Goal: Task Accomplishment & Management: Complete application form

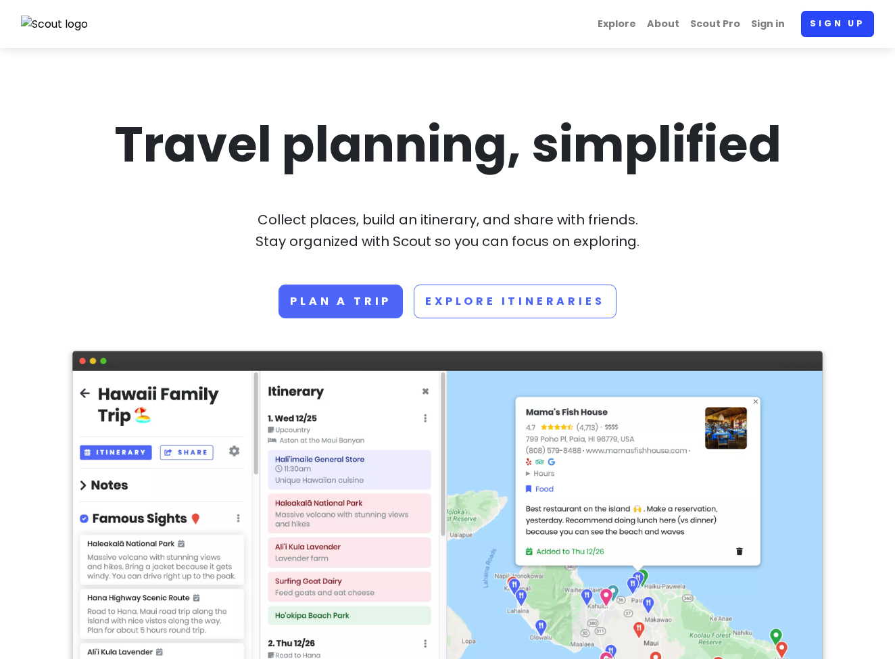
click at [840, 29] on link "Sign up" at bounding box center [837, 24] width 73 height 26
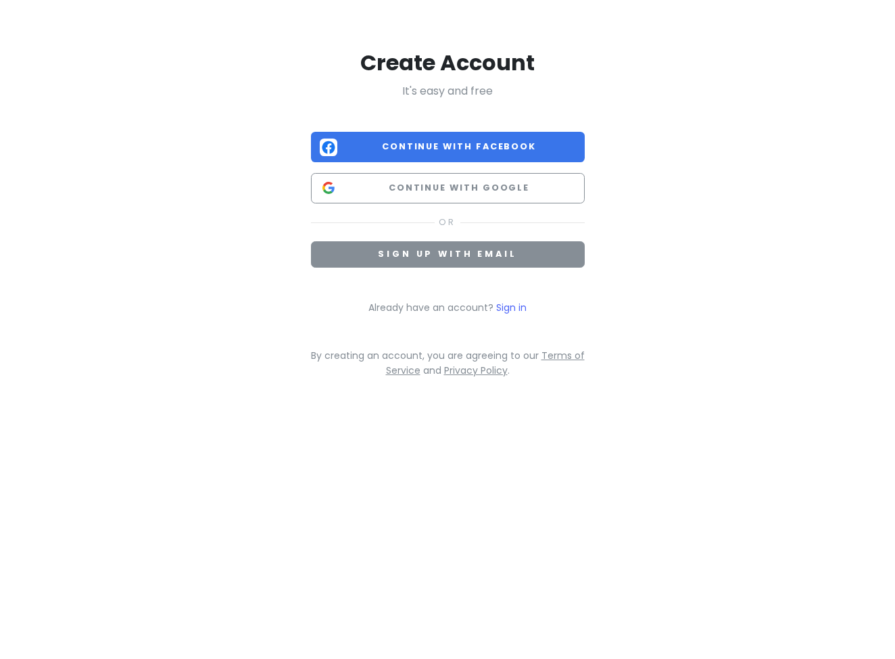
click at [481, 258] on span "Sign up with email" at bounding box center [447, 253] width 139 height 11
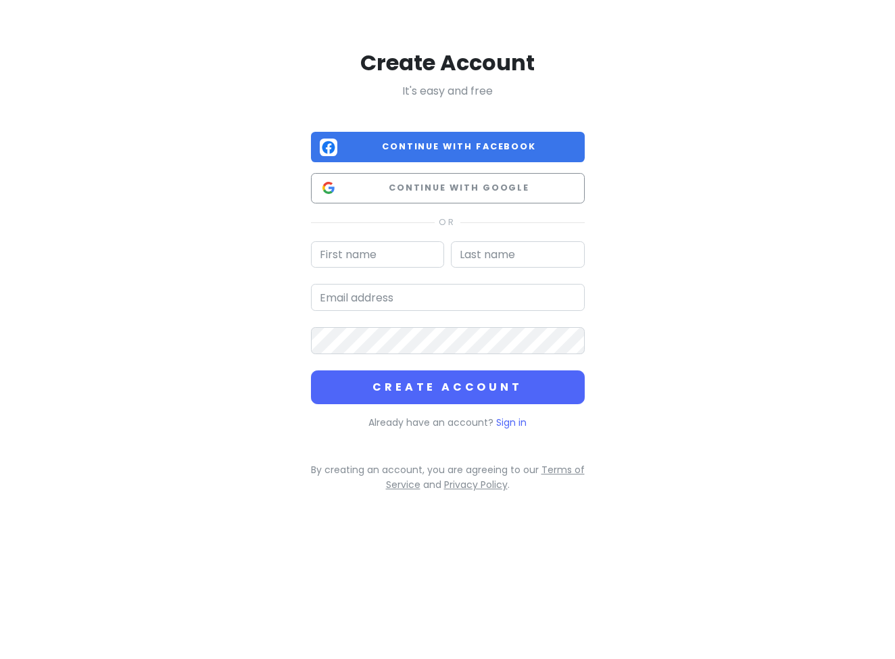
click at [385, 260] on input "text" at bounding box center [378, 254] width 134 height 27
type input "Yoruken"
type input "K"
type input "KINO"
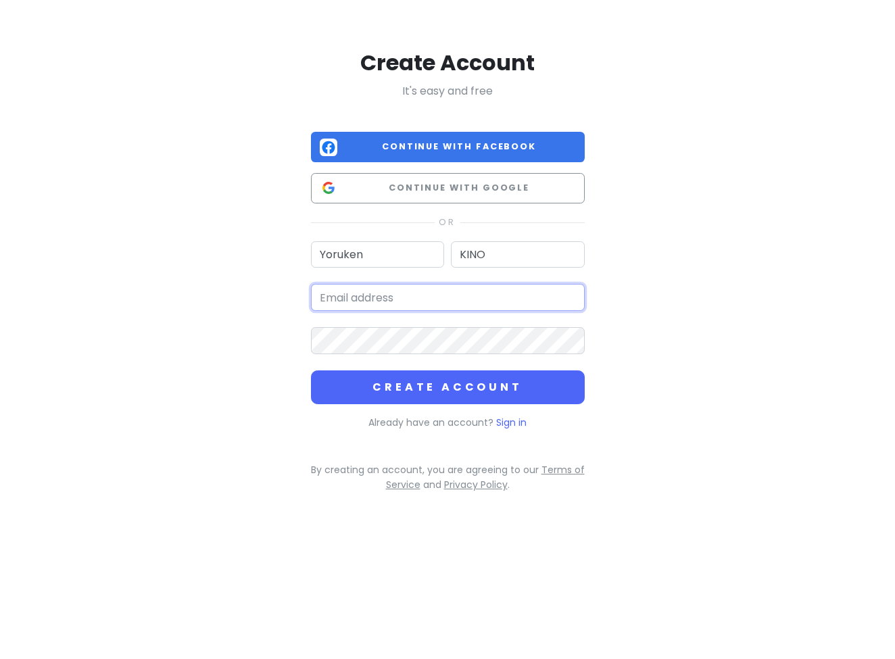
type input "[EMAIL_ADDRESS][DOMAIN_NAME]"
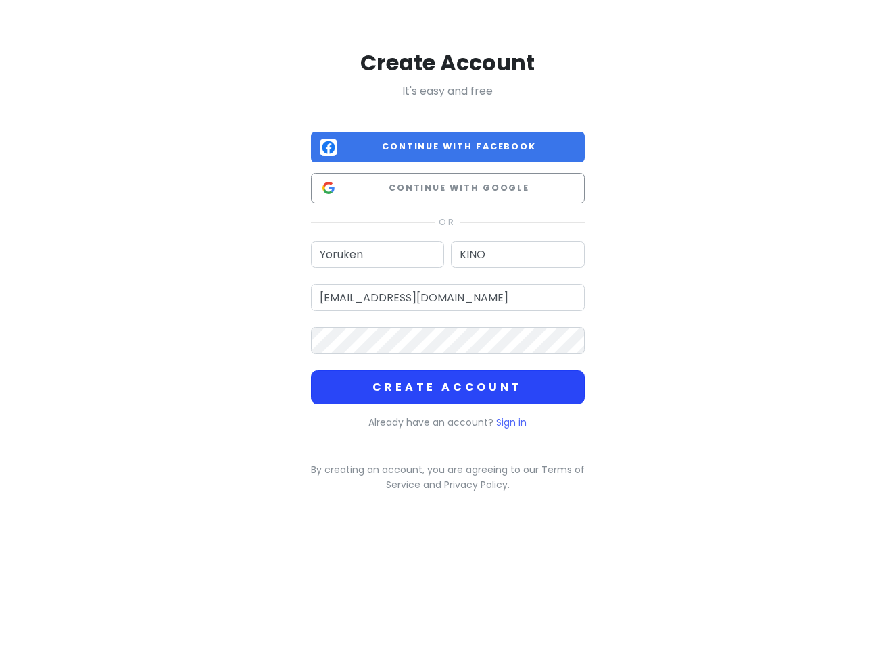
click at [437, 385] on button "Create Account" at bounding box center [448, 387] width 274 height 34
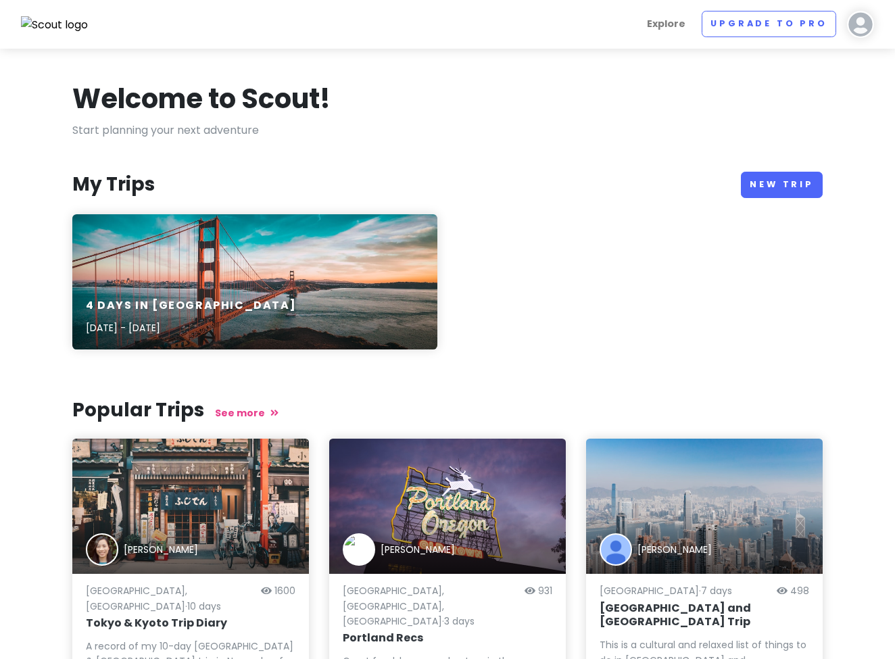
click at [547, 174] on div "My Trips New Trip" at bounding box center [447, 185] width 750 height 26
click at [809, 183] on link "New Trip" at bounding box center [782, 185] width 82 height 26
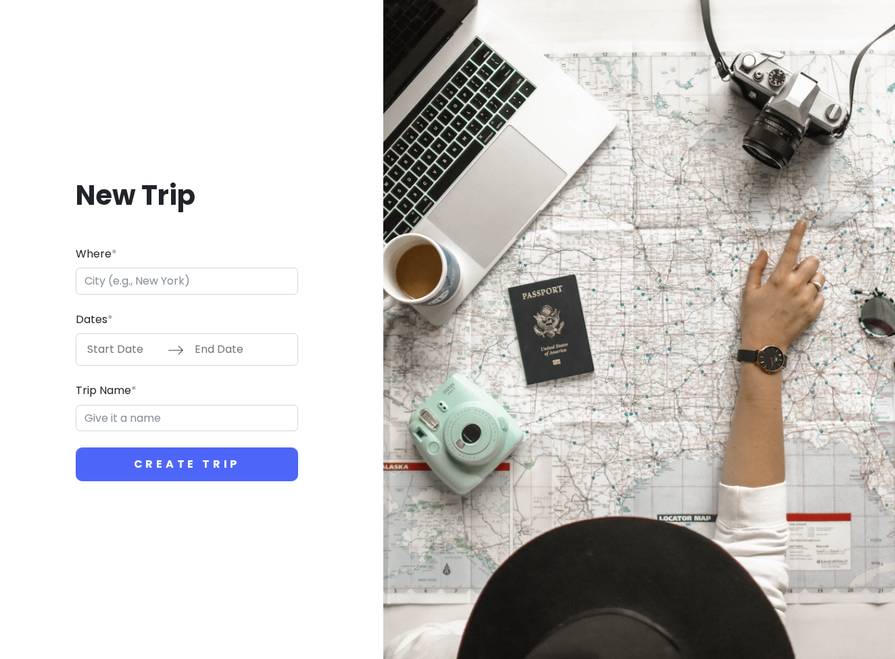
click at [172, 272] on input "Where *" at bounding box center [187, 281] width 222 height 27
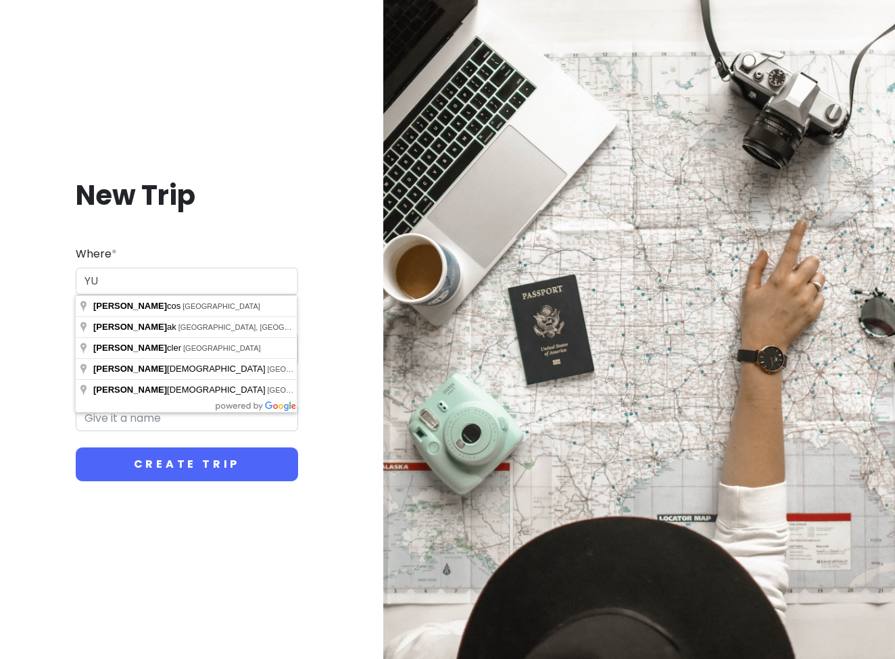
type input "Y"
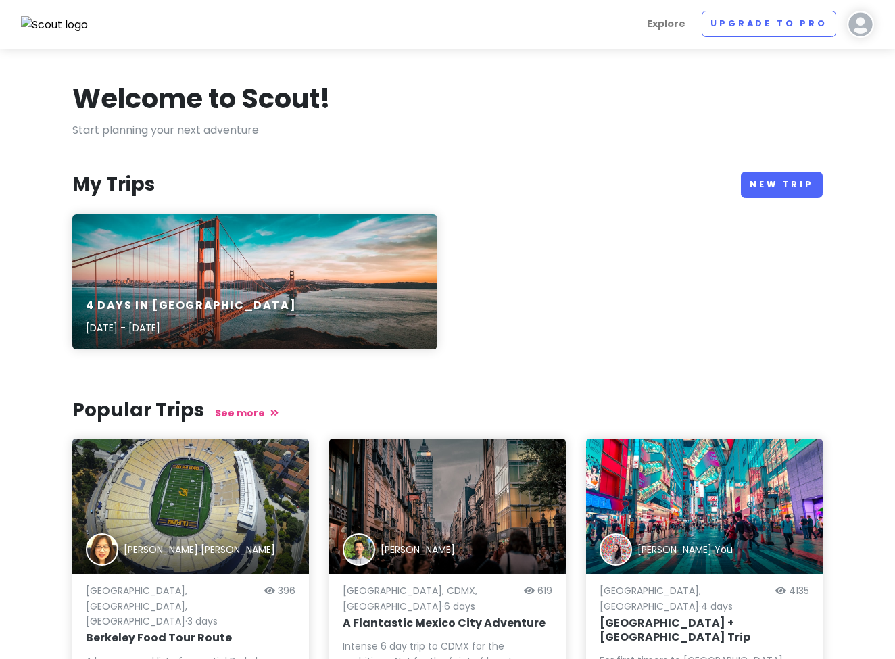
click at [863, 26] on img at bounding box center [860, 24] width 27 height 27
click at [687, 124] on p "Start planning your next adventure" at bounding box center [447, 131] width 750 height 18
click at [63, 32] on img at bounding box center [55, 25] width 68 height 18
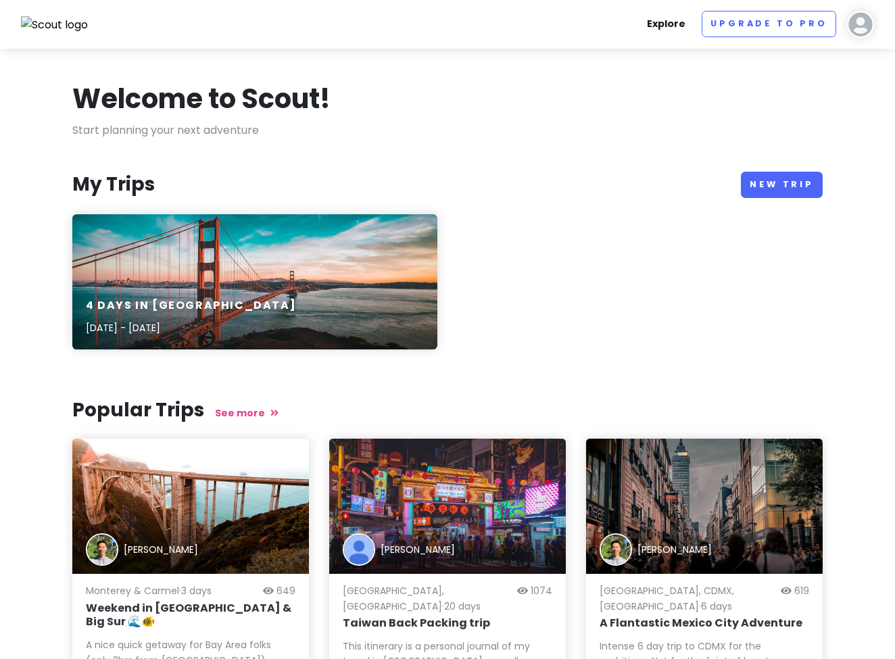
click at [675, 24] on link "Explore" at bounding box center [666, 24] width 49 height 26
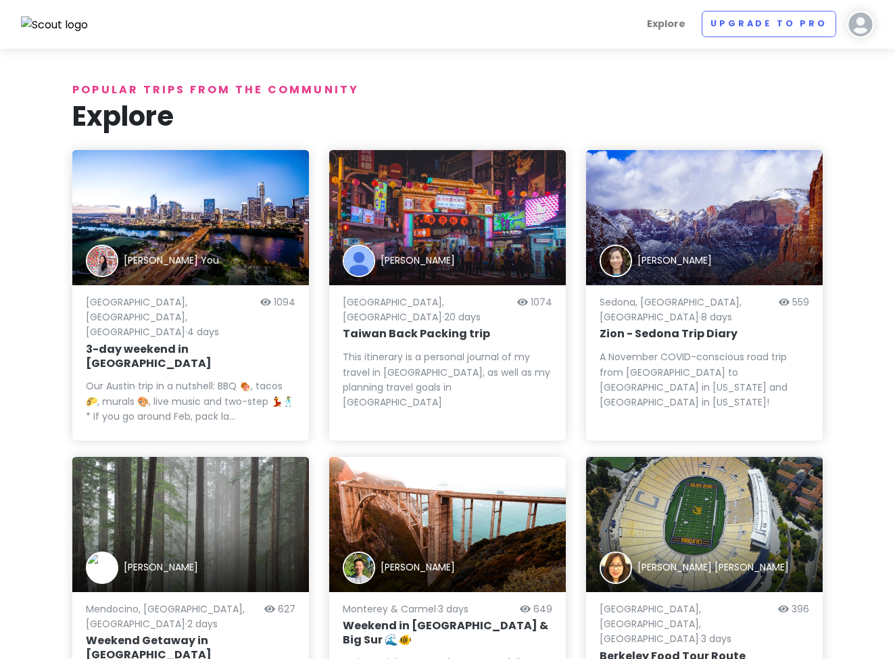
click at [867, 27] on img at bounding box center [860, 24] width 27 height 27
click at [80, 24] on img at bounding box center [55, 25] width 68 height 18
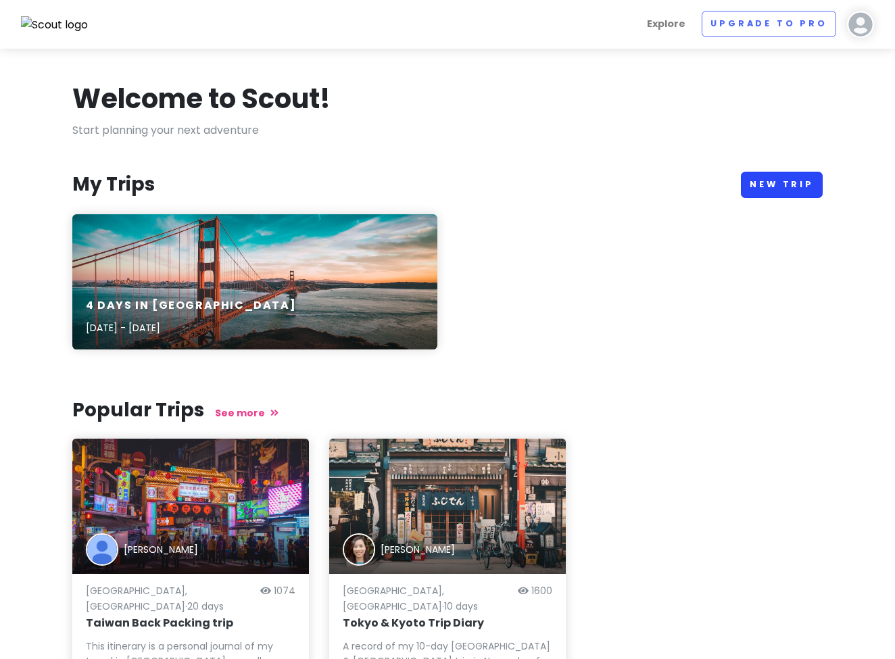
click at [786, 184] on link "New Trip" at bounding box center [782, 185] width 82 height 26
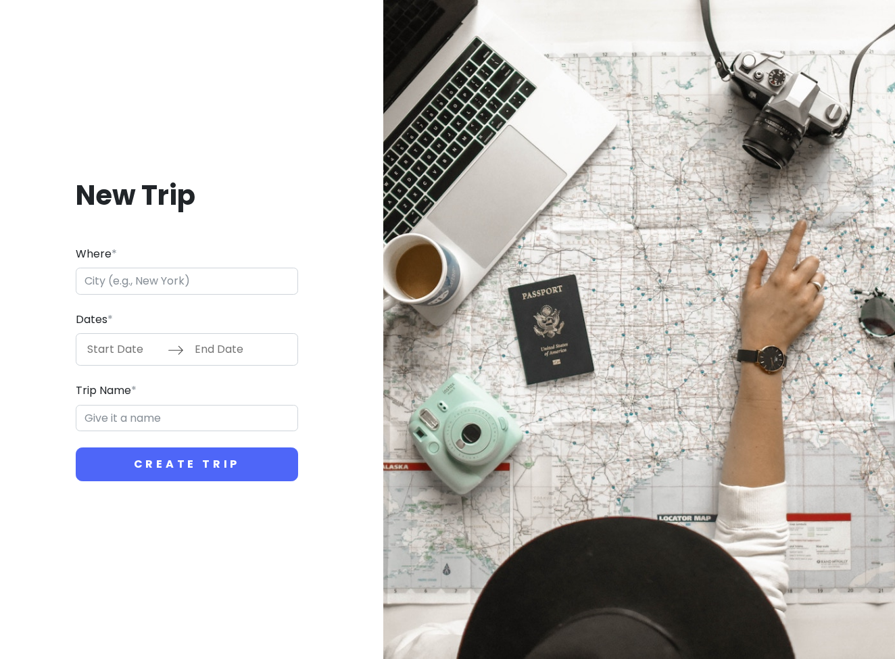
click at [139, 285] on input "Where *" at bounding box center [187, 281] width 222 height 27
type input "U"
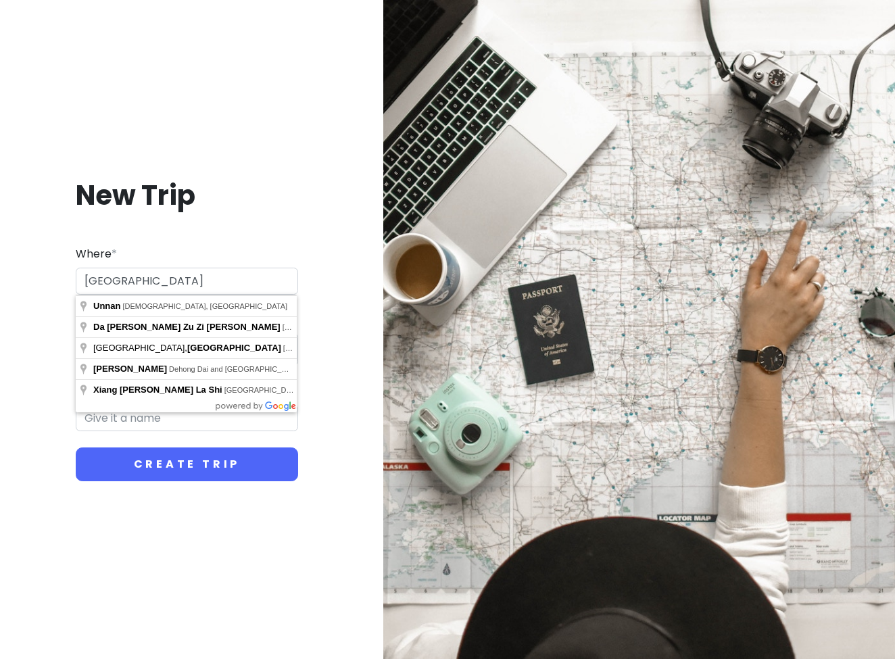
click at [45, 331] on div "New Trip Where * [GEOGRAPHIC_DATA] Dates * Navigate forward to interact with th…" at bounding box center [187, 329] width 352 height 369
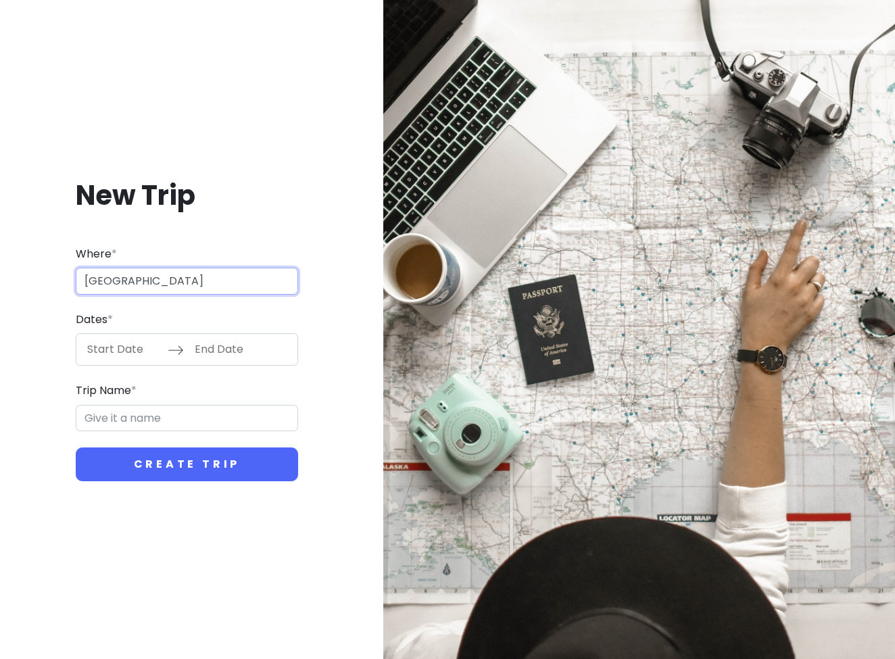
click at [162, 278] on input "[GEOGRAPHIC_DATA]" at bounding box center [187, 281] width 222 height 27
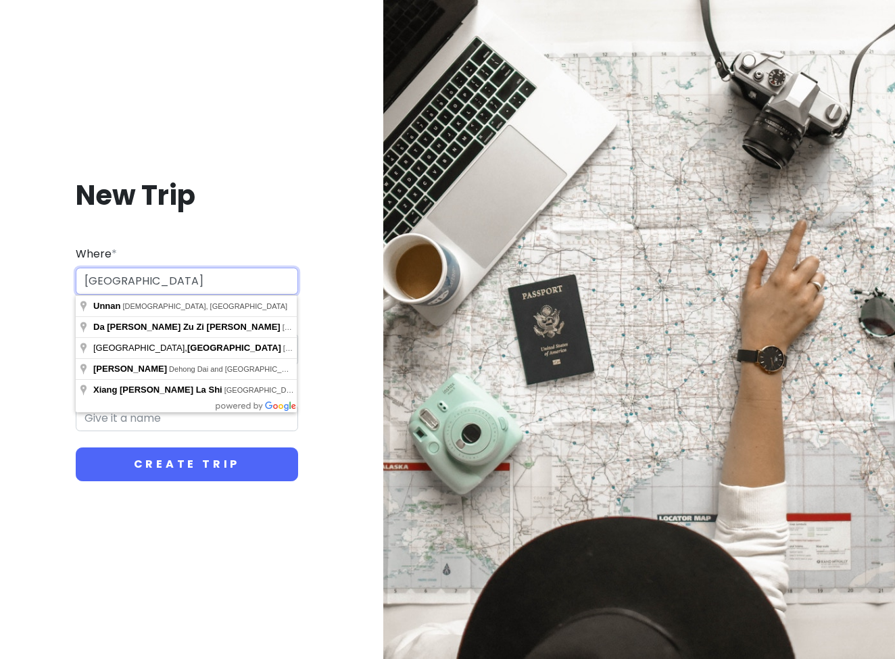
type input "[GEOGRAPHIC_DATA]"
type input "[GEOGRAPHIC_DATA], [GEOGRAPHIC_DATA], [GEOGRAPHIC_DATA]"
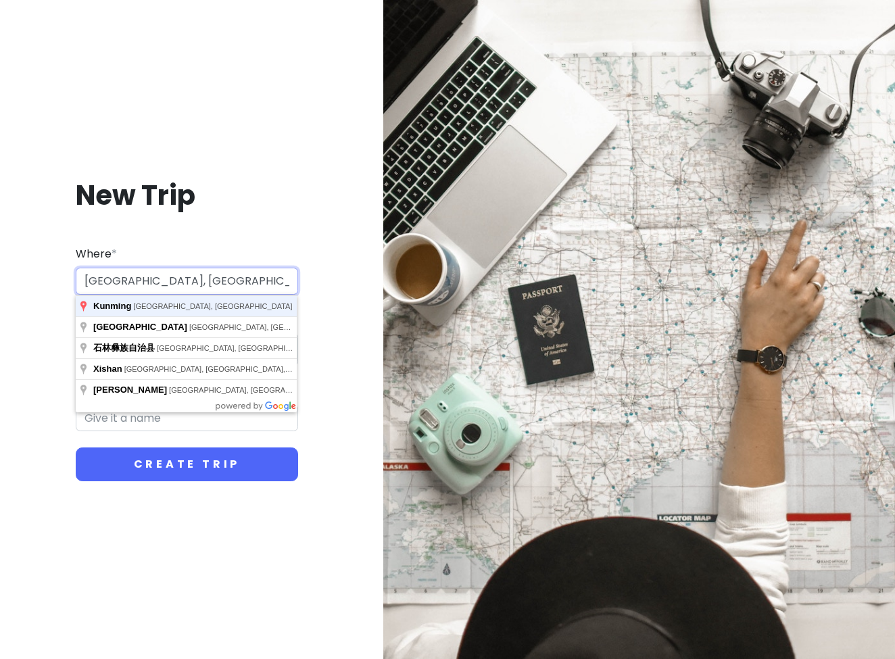
click at [187, 464] on button "Create Trip" at bounding box center [187, 465] width 222 height 34
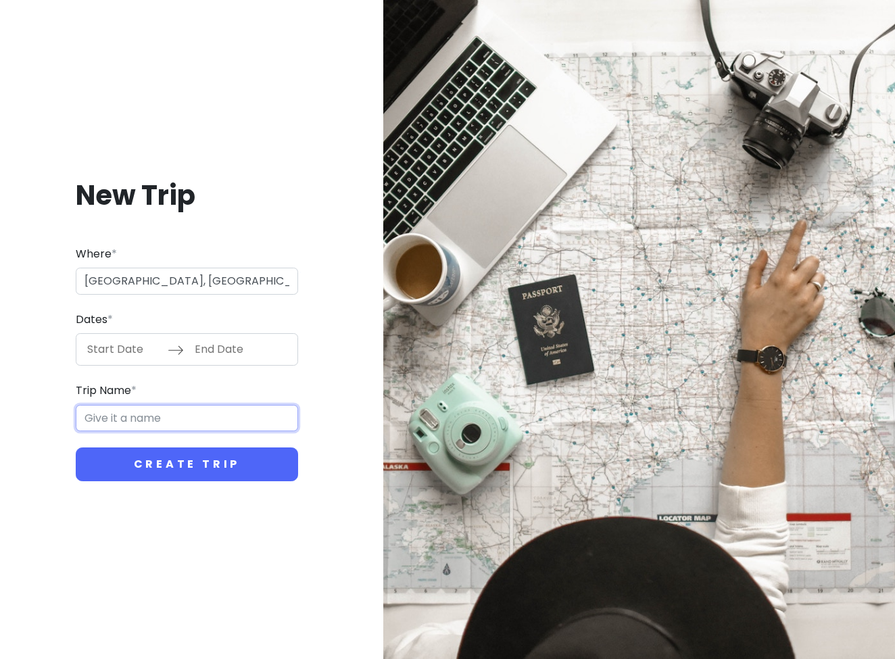
type input "Kunming Trip"
click at [119, 352] on input "Start Date" at bounding box center [124, 349] width 88 height 31
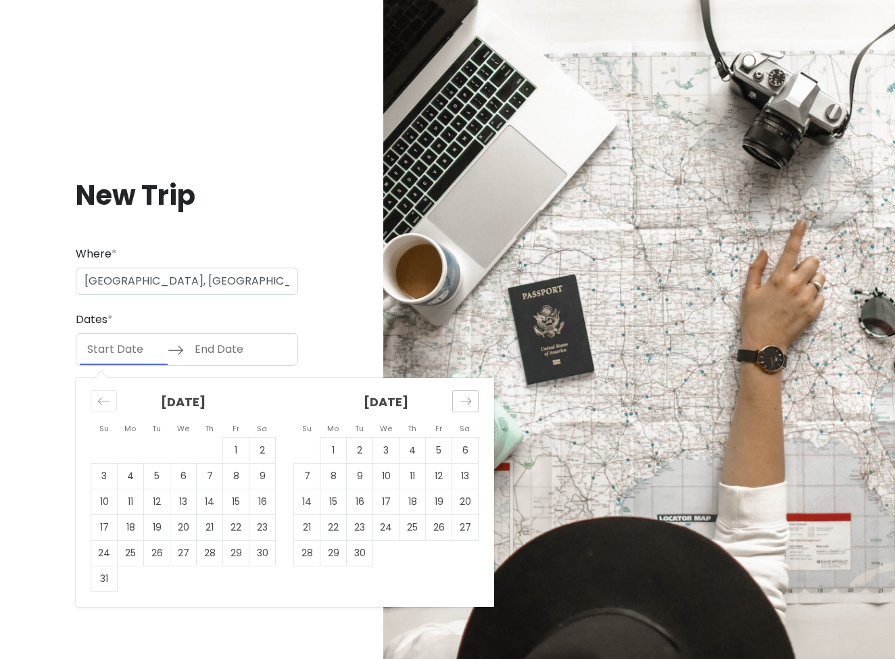
click at [462, 404] on icon "Move forward to switch to the next month." at bounding box center [465, 401] width 13 height 13
click at [354, 561] on td "30" at bounding box center [360, 554] width 26 height 26
type input "[DATE]"
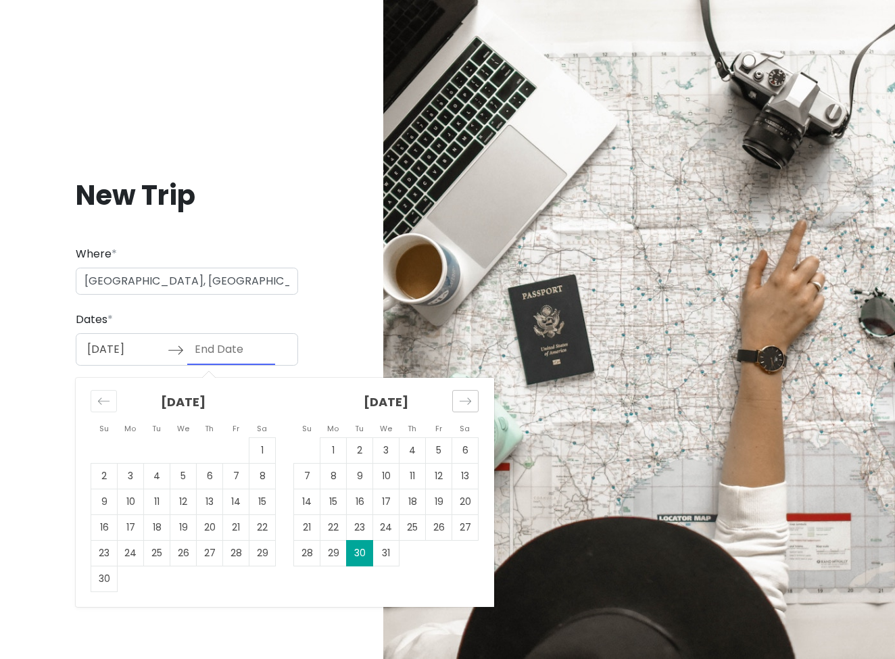
click at [466, 411] on div "Move forward to switch to the next month." at bounding box center [465, 401] width 26 height 22
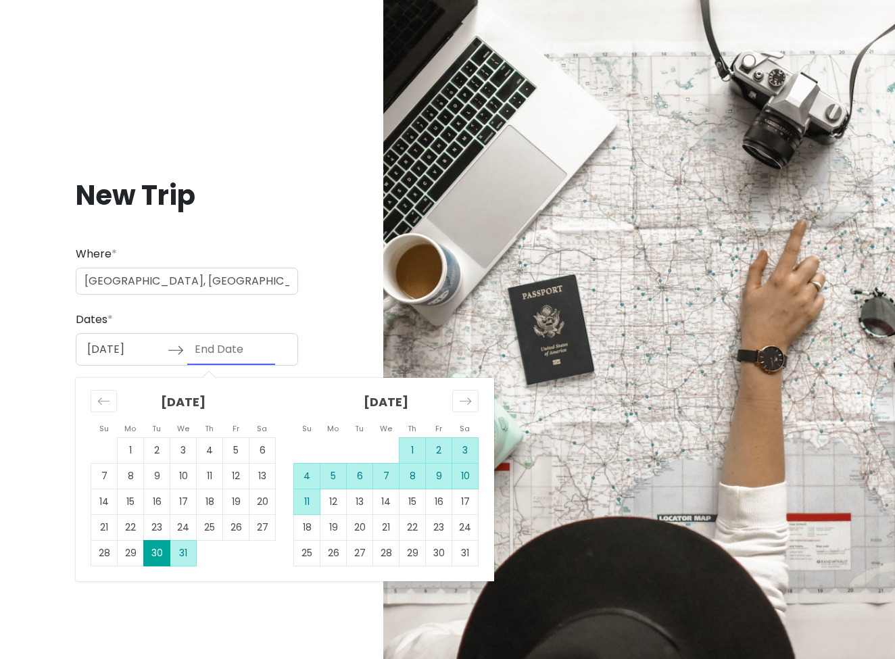
click at [303, 502] on td "11" at bounding box center [307, 502] width 26 height 26
type input "[DATE]"
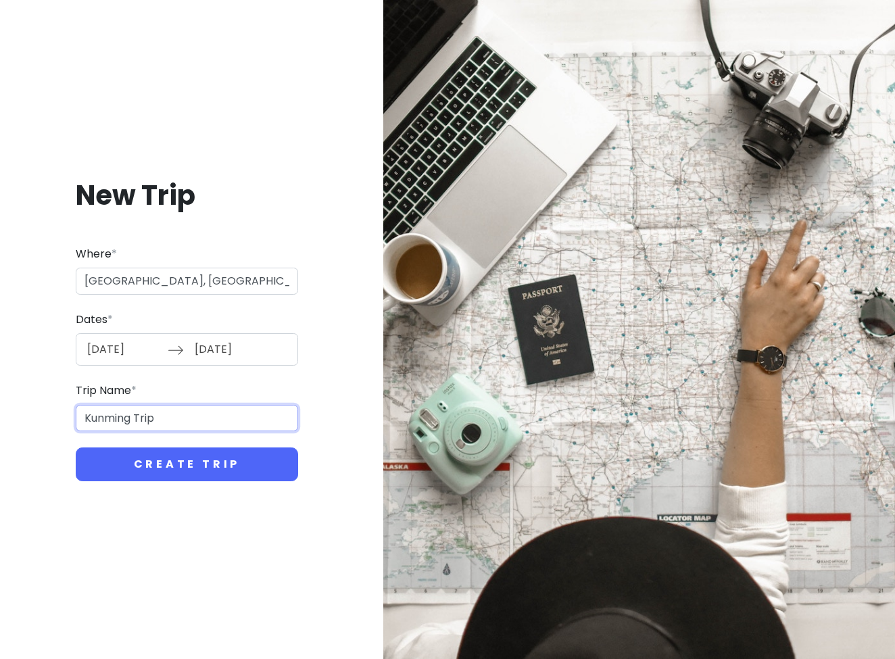
click at [222, 412] on input "Kunming Trip" at bounding box center [187, 418] width 222 height 27
type input "Yunnan Trip"
click at [187, 464] on button "Create Trip" at bounding box center [187, 465] width 222 height 34
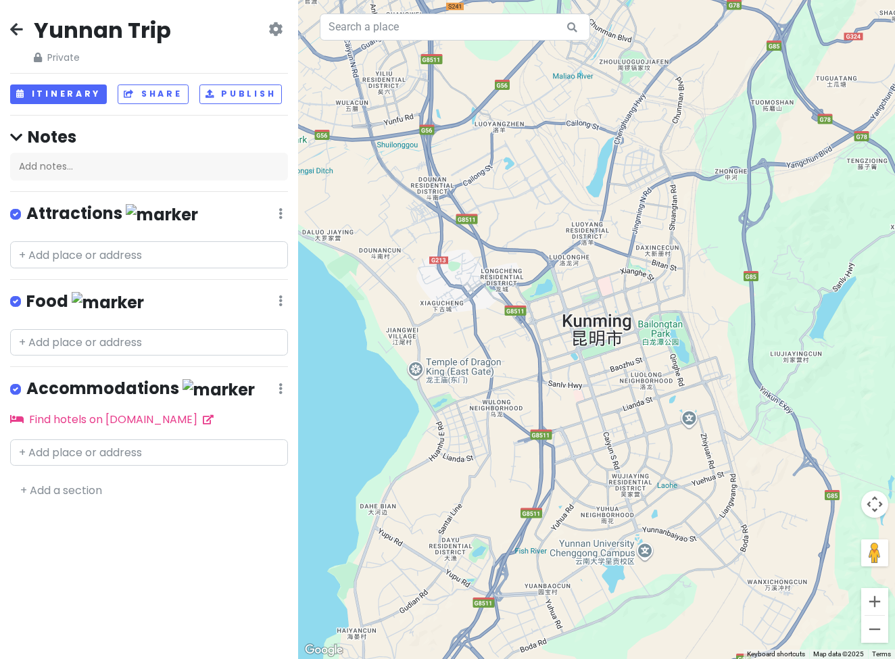
click at [15, 20] on div "Yunnan Trip Private Change Dates Make a Copy Delete Trip Go Pro ⚡️ Give Feedbac…" at bounding box center [149, 40] width 278 height 49
click at [16, 33] on icon at bounding box center [16, 29] width 13 height 11
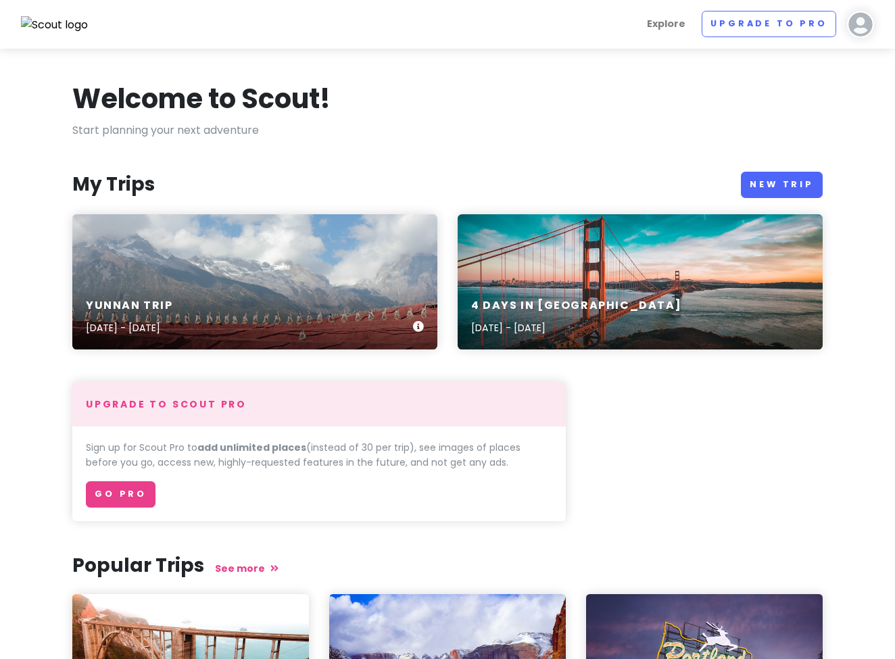
click at [243, 252] on div "Yunnan Trip [DATE] - [DATE]" at bounding box center [254, 281] width 365 height 135
